Goal: Task Accomplishment & Management: Use online tool/utility

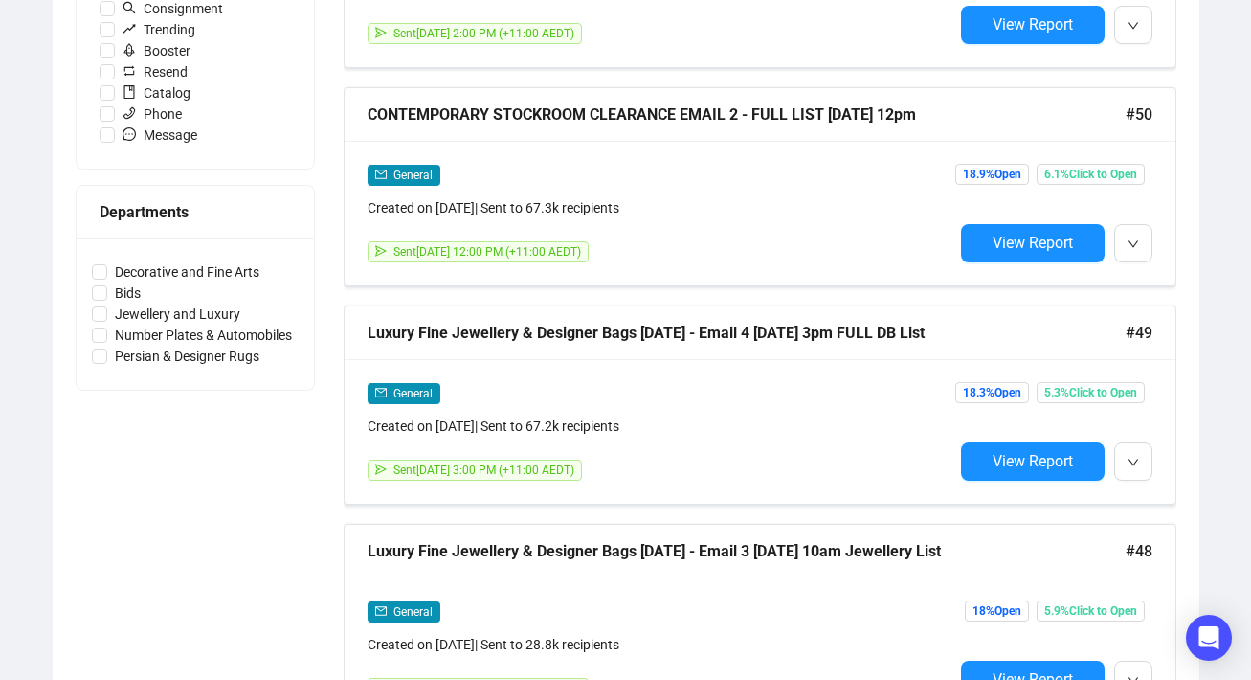
scroll to position [695, 0]
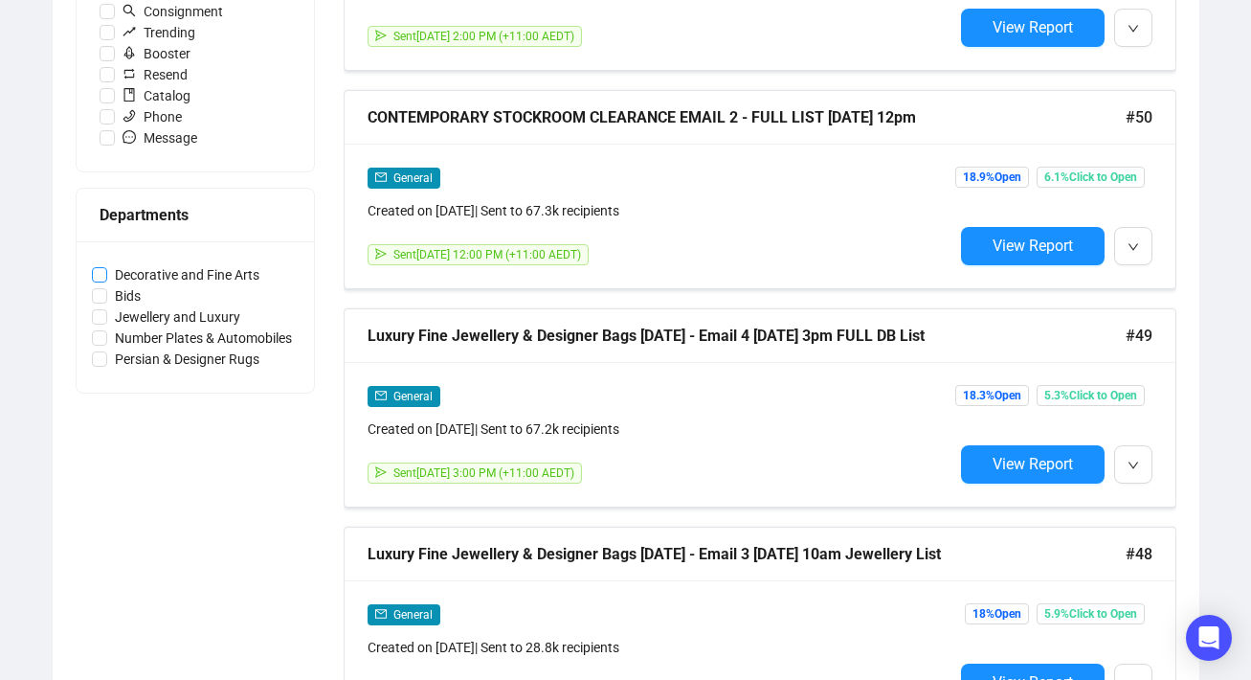
drag, startPoint x: 298, startPoint y: 274, endPoint x: 116, endPoint y: 275, distance: 181.9
click at [116, 275] on div "Decorative and Fine Arts Bids Jewellery and Luxury Number Plates & Automobiles …" at bounding box center [195, 316] width 237 height 151
copy span
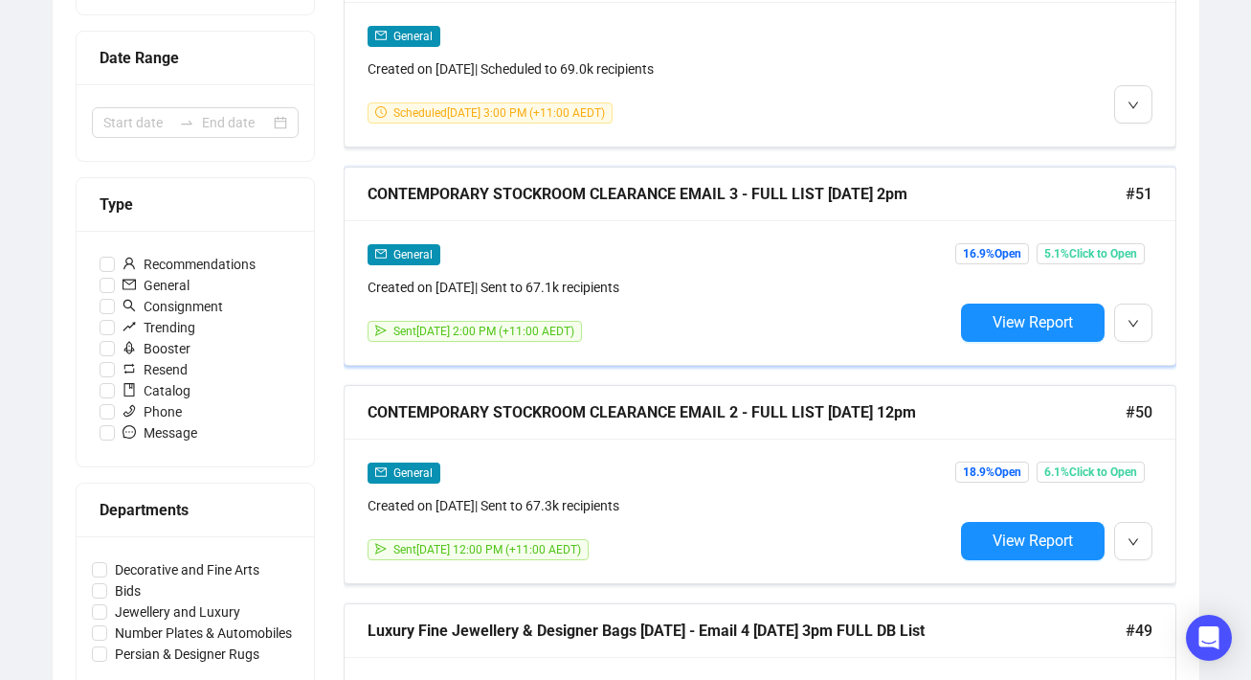
scroll to position [0, 0]
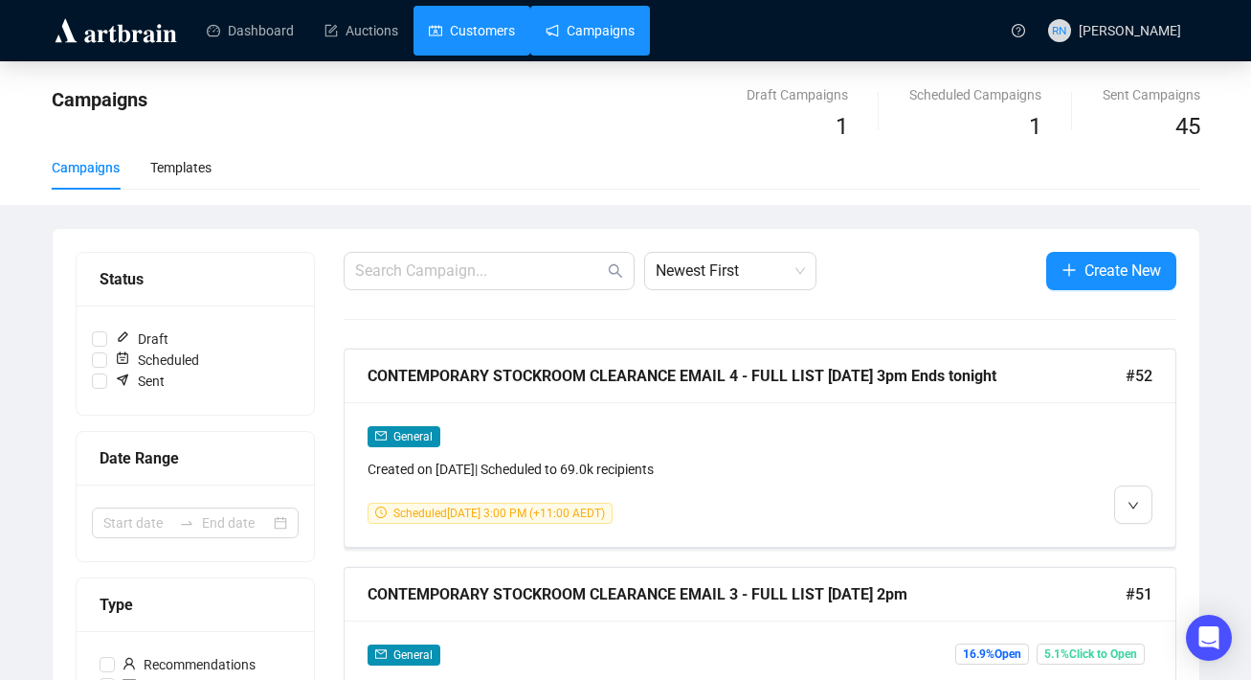
click at [488, 29] on link "Customers" at bounding box center [472, 31] width 86 height 50
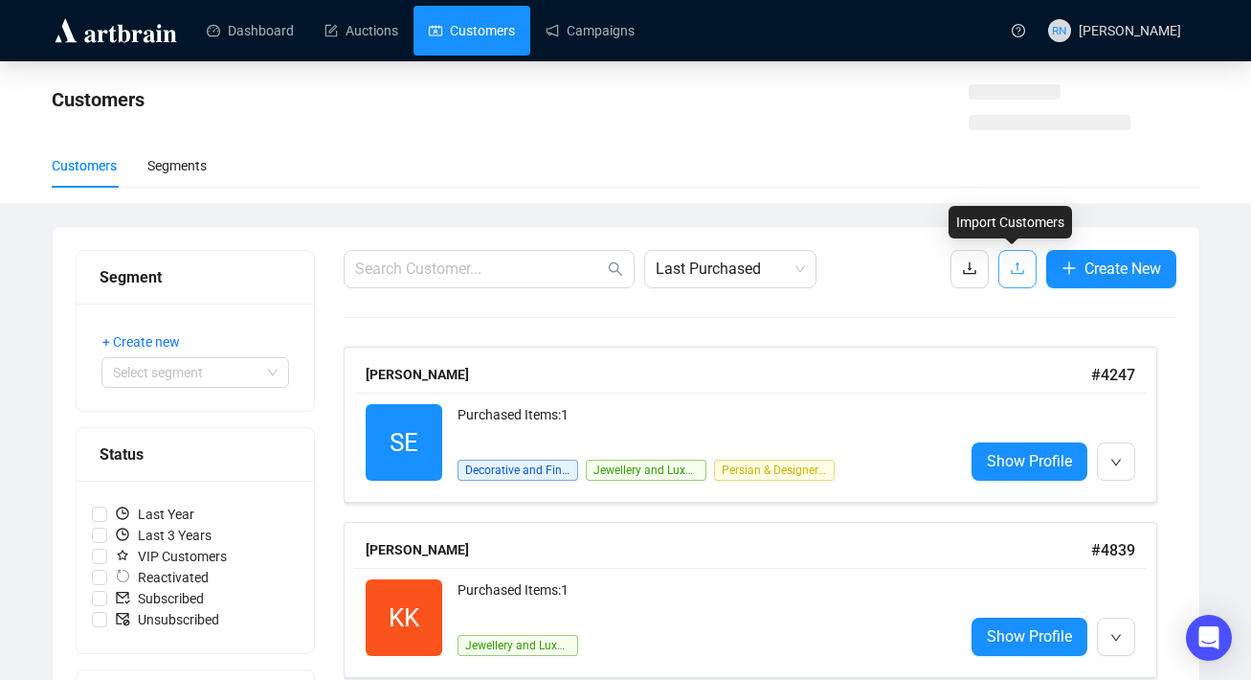
click at [1003, 266] on button "button" at bounding box center [1017, 269] width 38 height 38
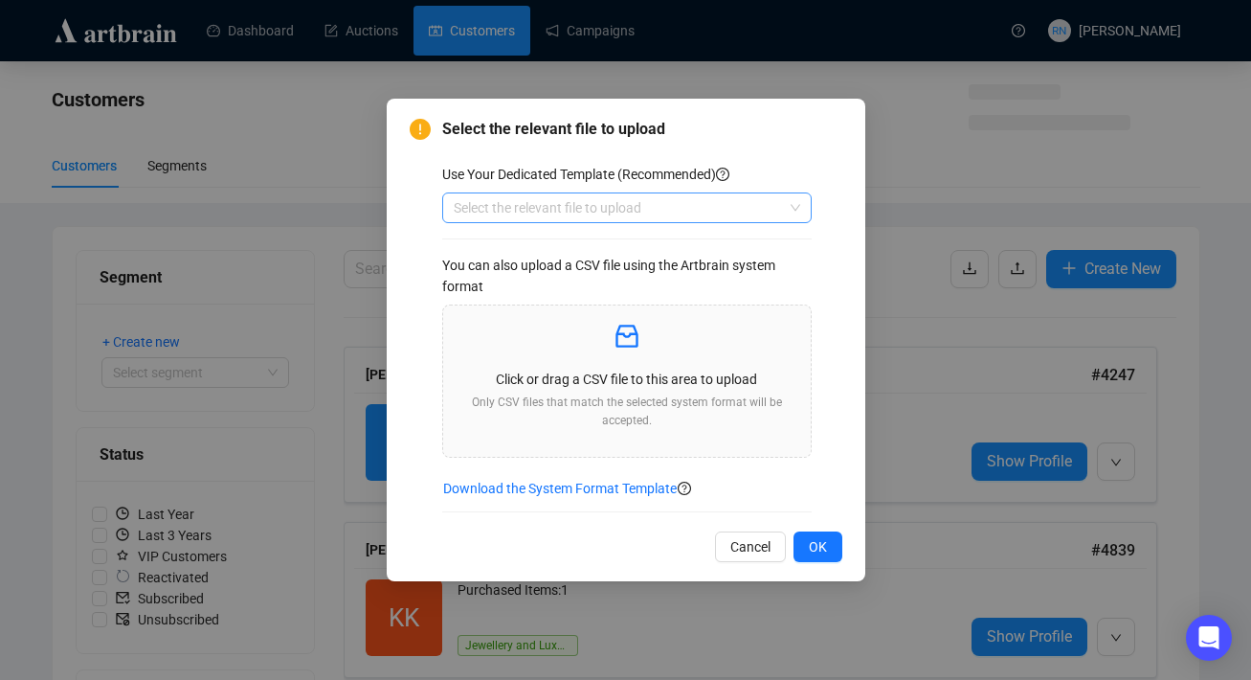
click at [546, 210] on input "search" at bounding box center [618, 207] width 329 height 29
click at [543, 245] on div "Customers" at bounding box center [627, 245] width 339 height 21
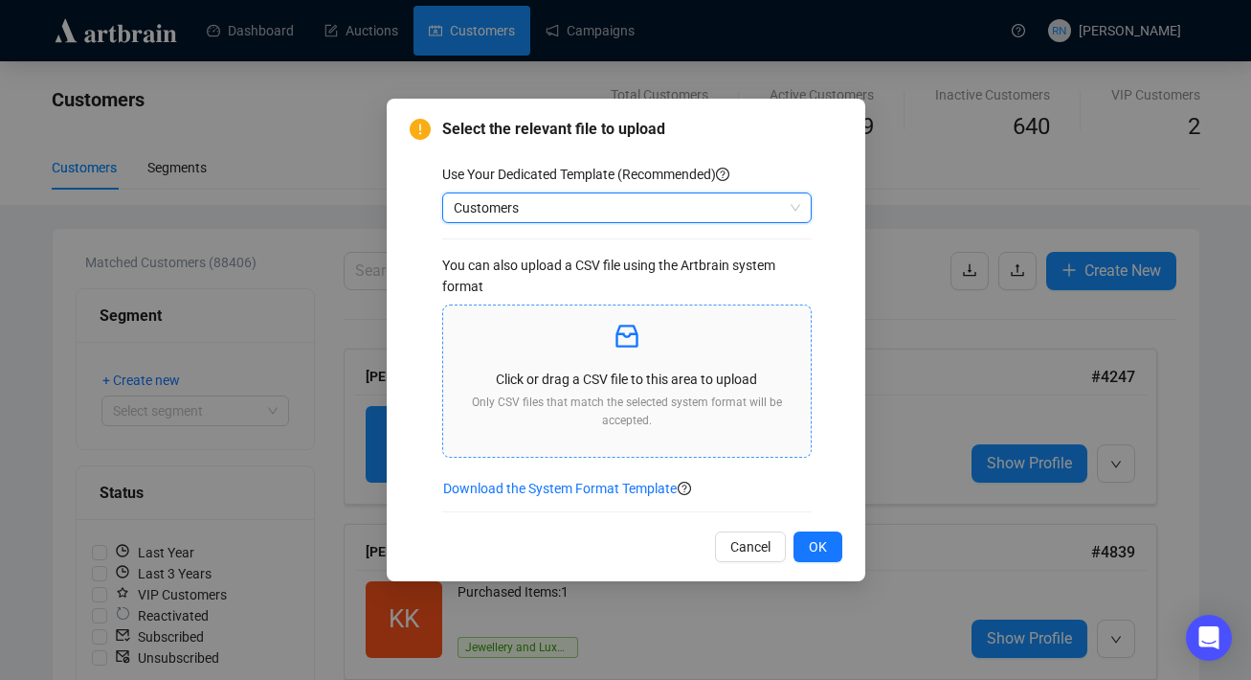
click at [548, 346] on p at bounding box center [627, 337] width 337 height 33
